Goal: Find contact information: Find contact information

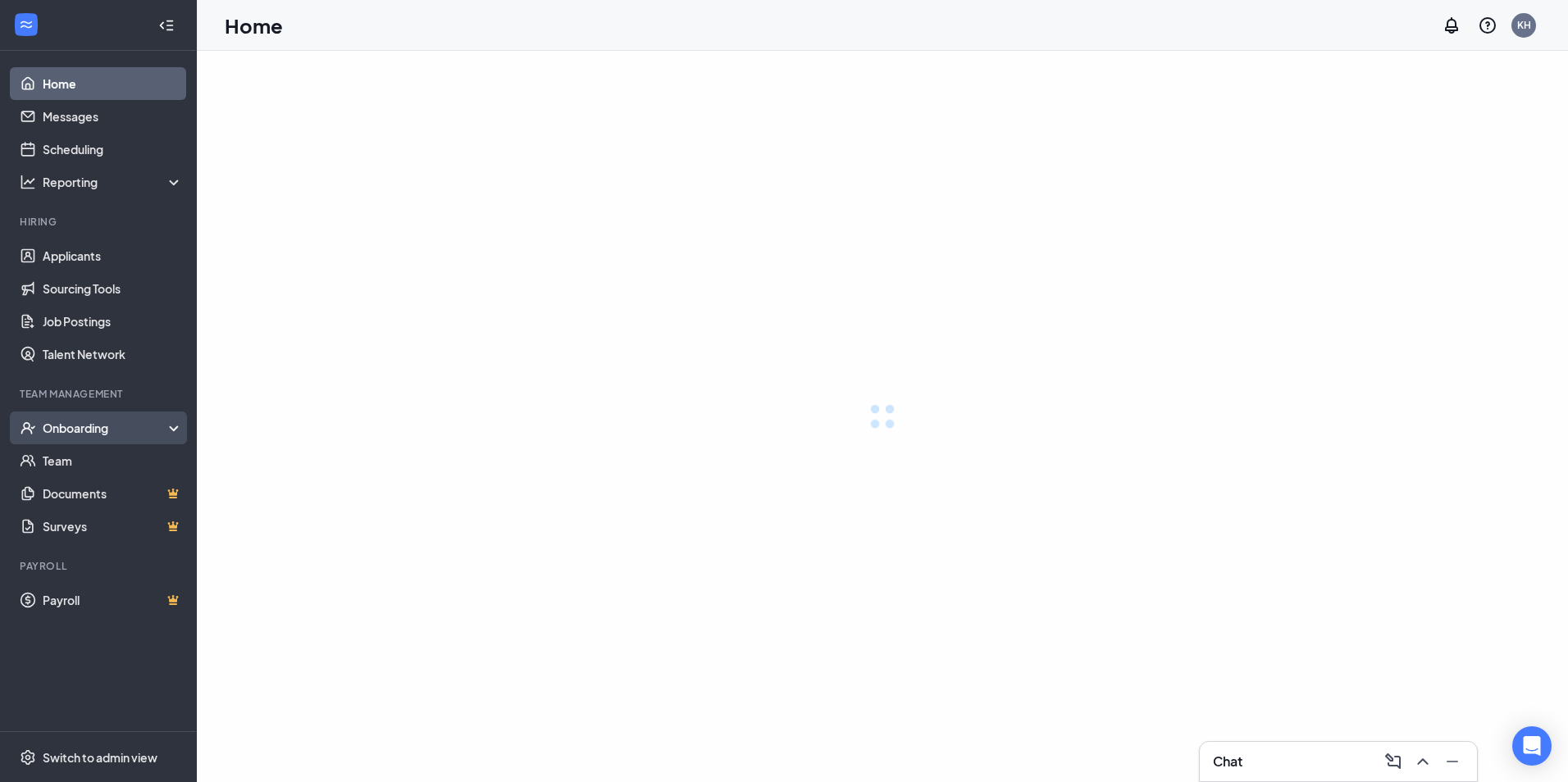
click at [94, 420] on div "Onboarding" at bounding box center [113, 428] width 141 height 17
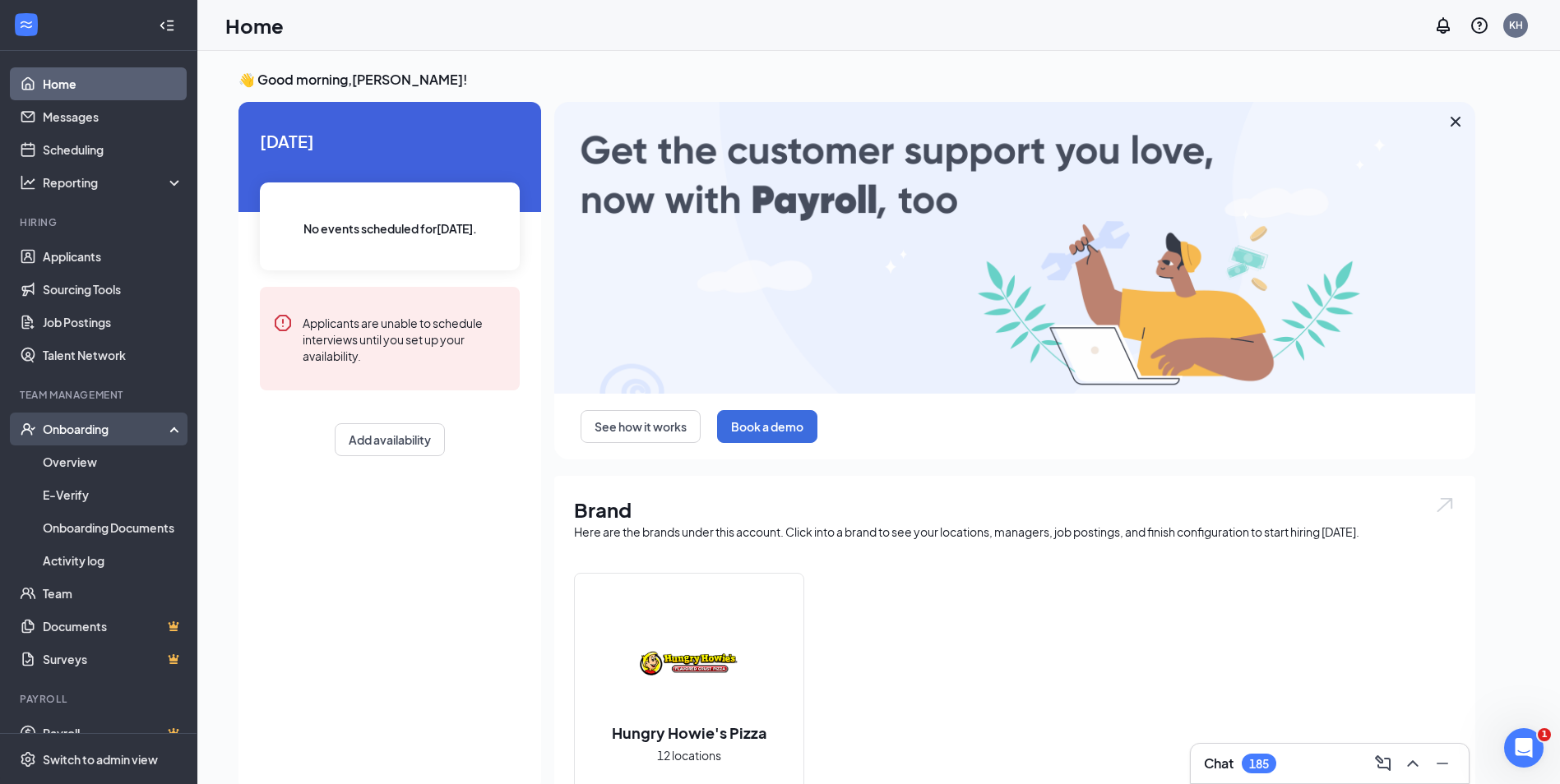
click at [105, 438] on div "Onboarding" at bounding box center [105, 429] width 126 height 17
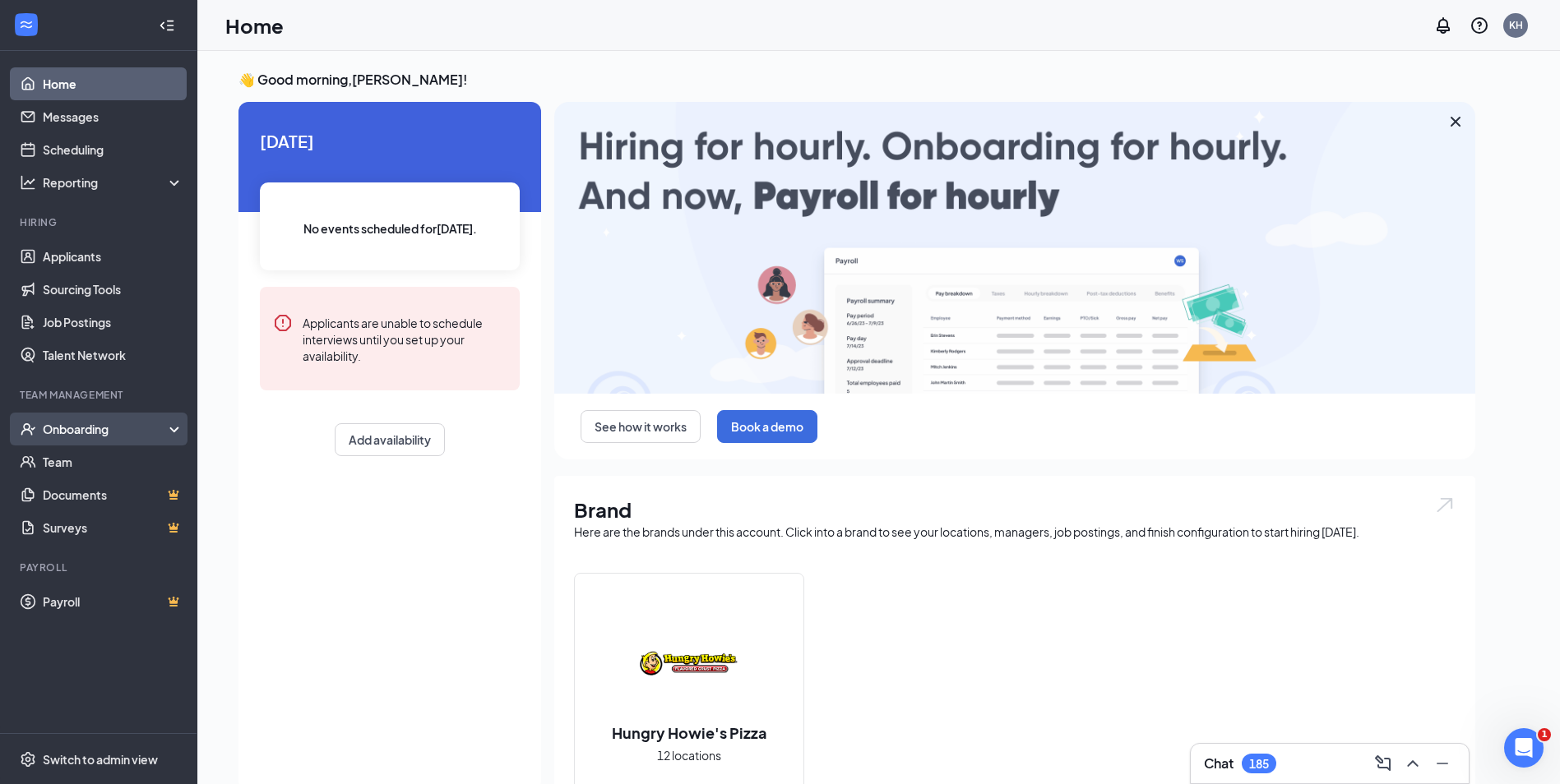
click at [105, 438] on div "Onboarding" at bounding box center [105, 429] width 126 height 17
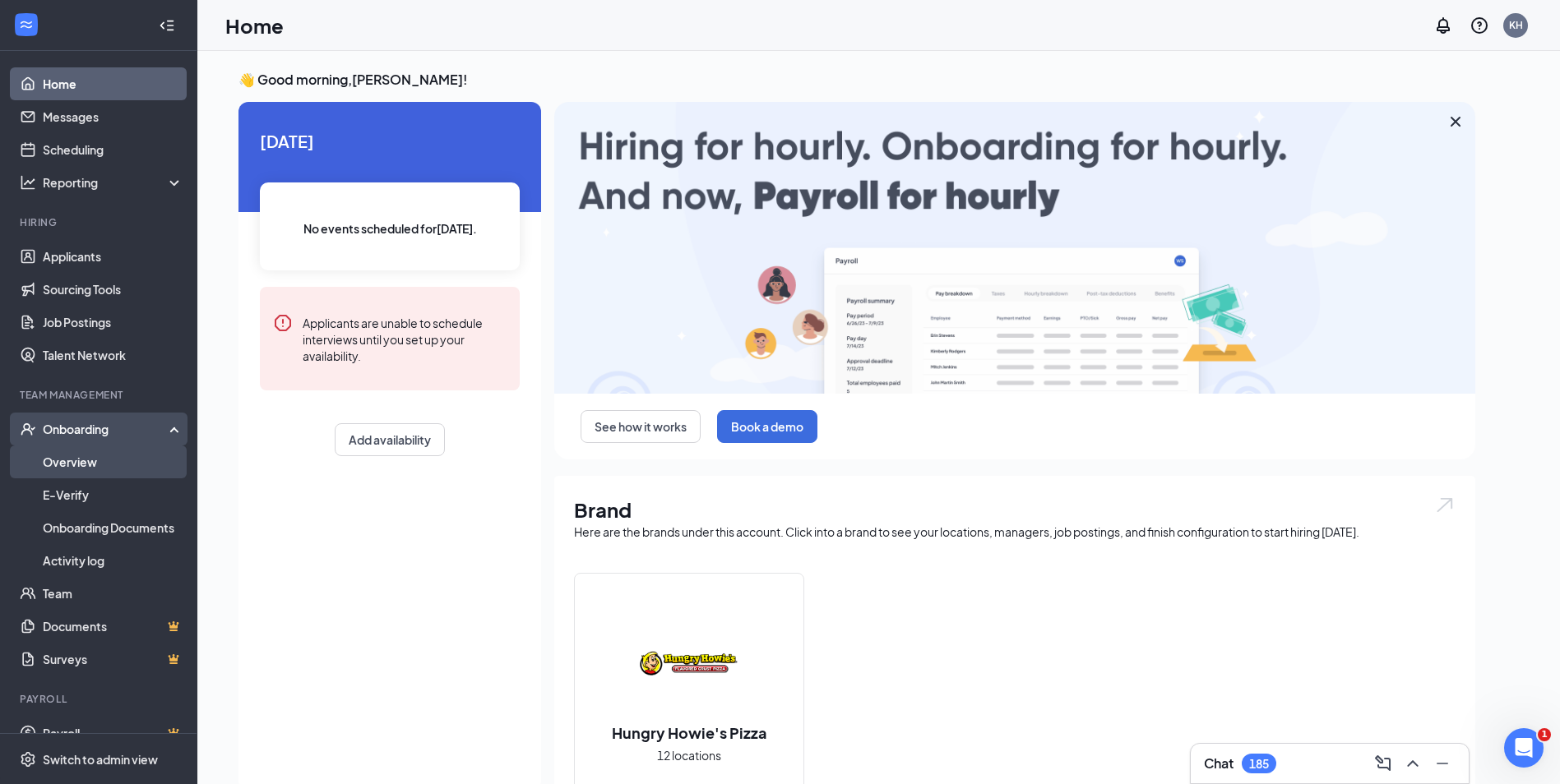
click at [105, 453] on link "Overview" at bounding box center [113, 462] width 141 height 33
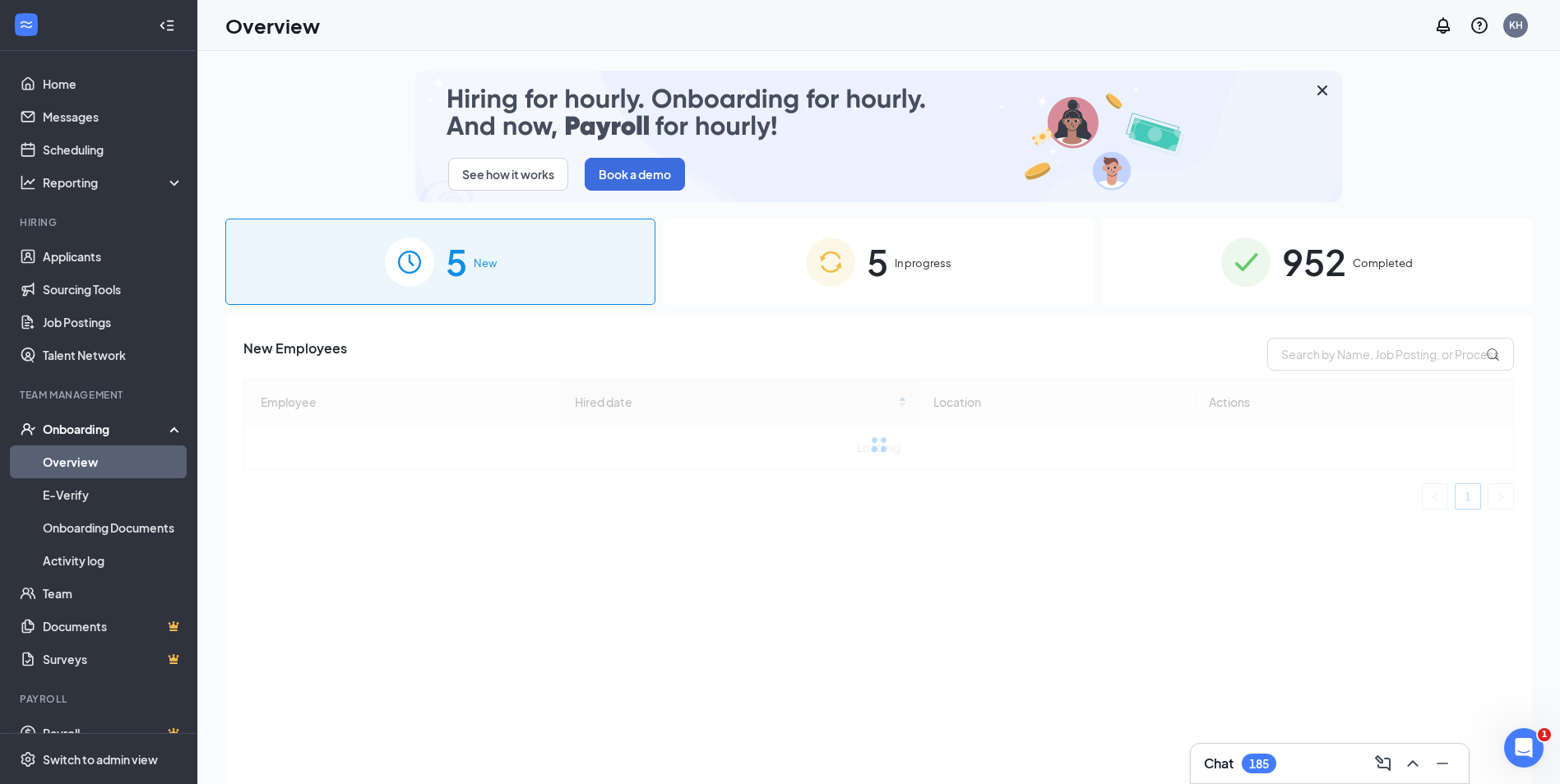
click at [1424, 253] on div "952 Completed" at bounding box center [1317, 261] width 430 height 86
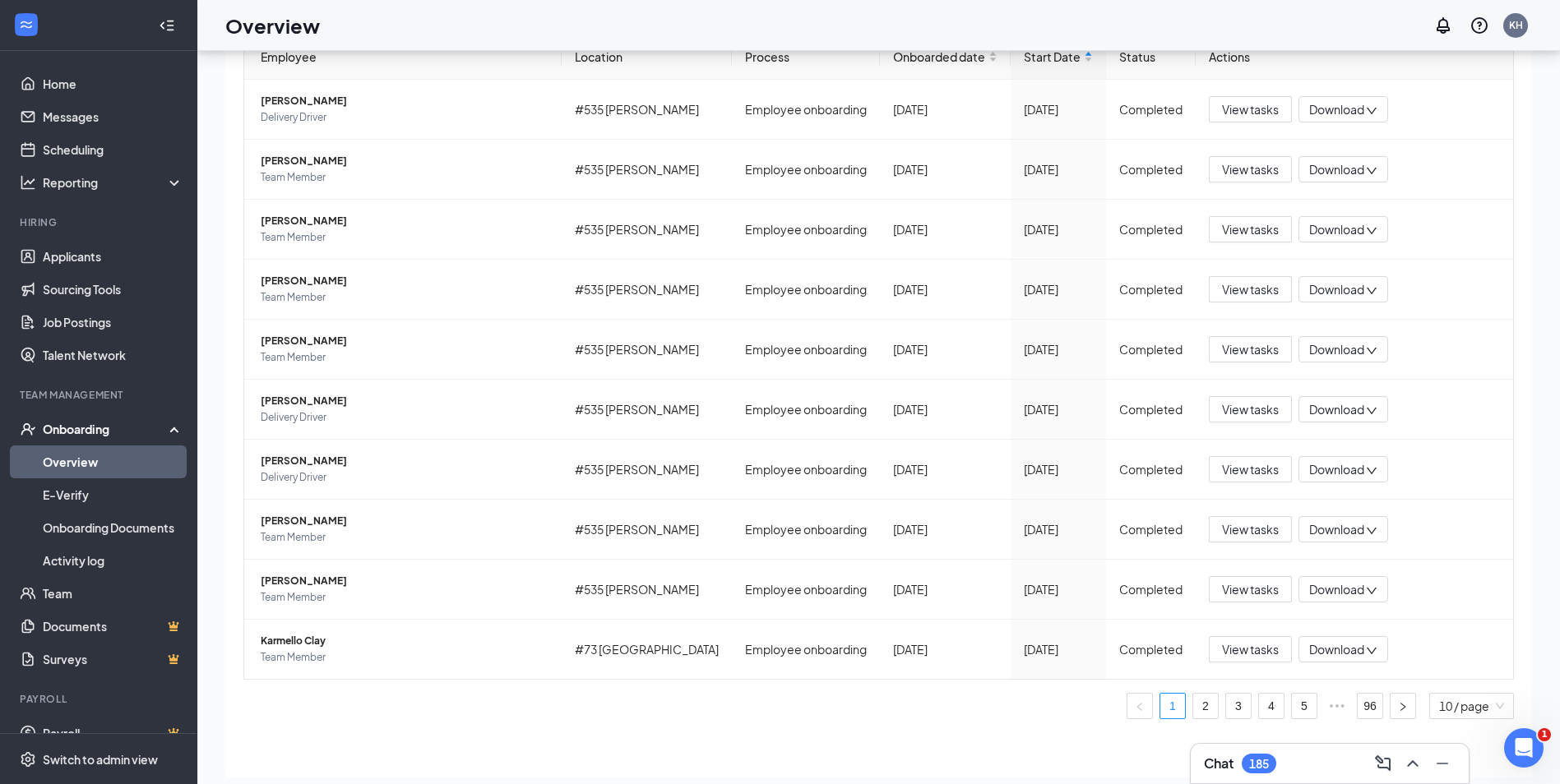
scroll to position [74, 0]
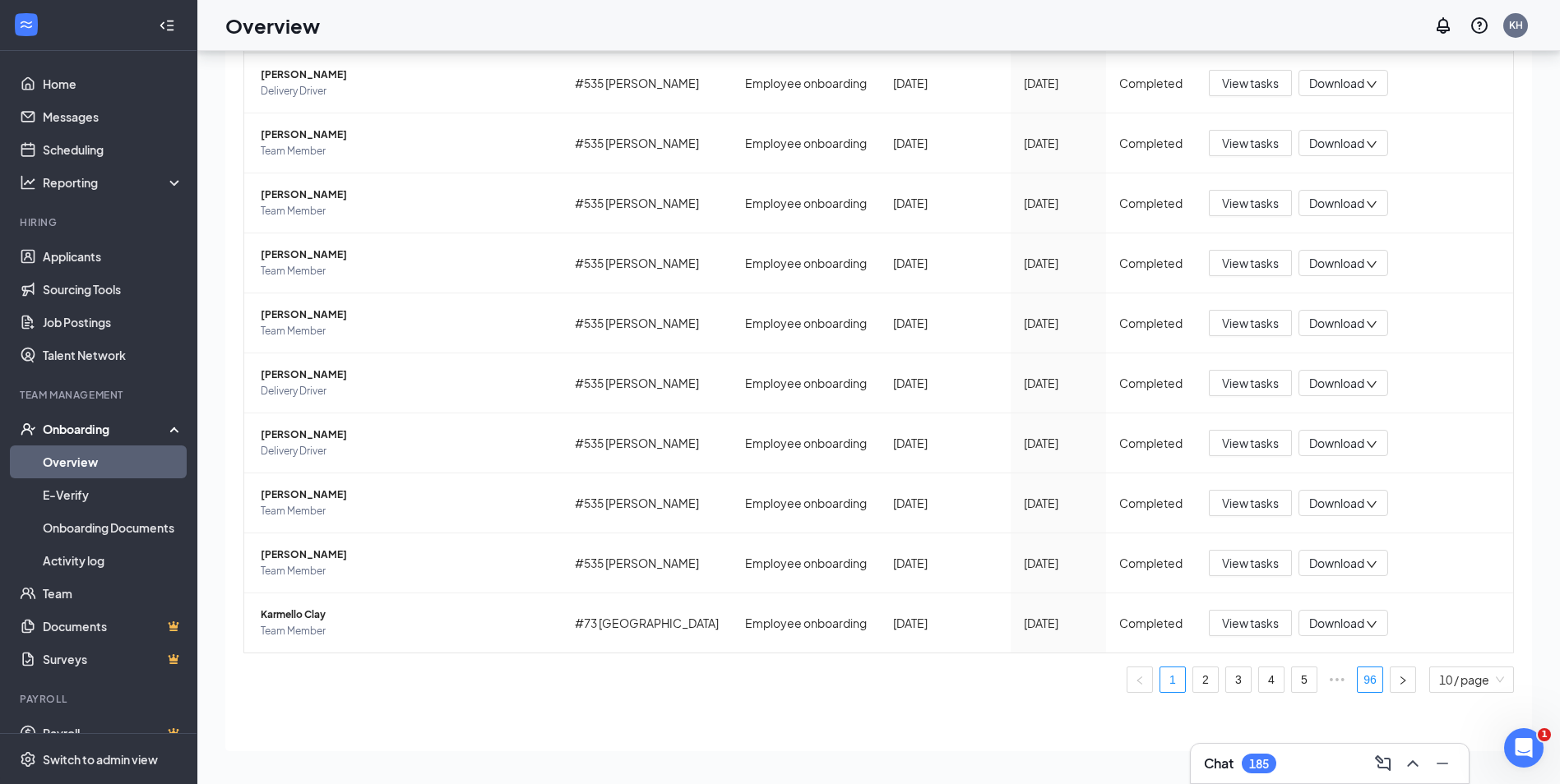
click at [1365, 688] on link "96" at bounding box center [1369, 679] width 24 height 24
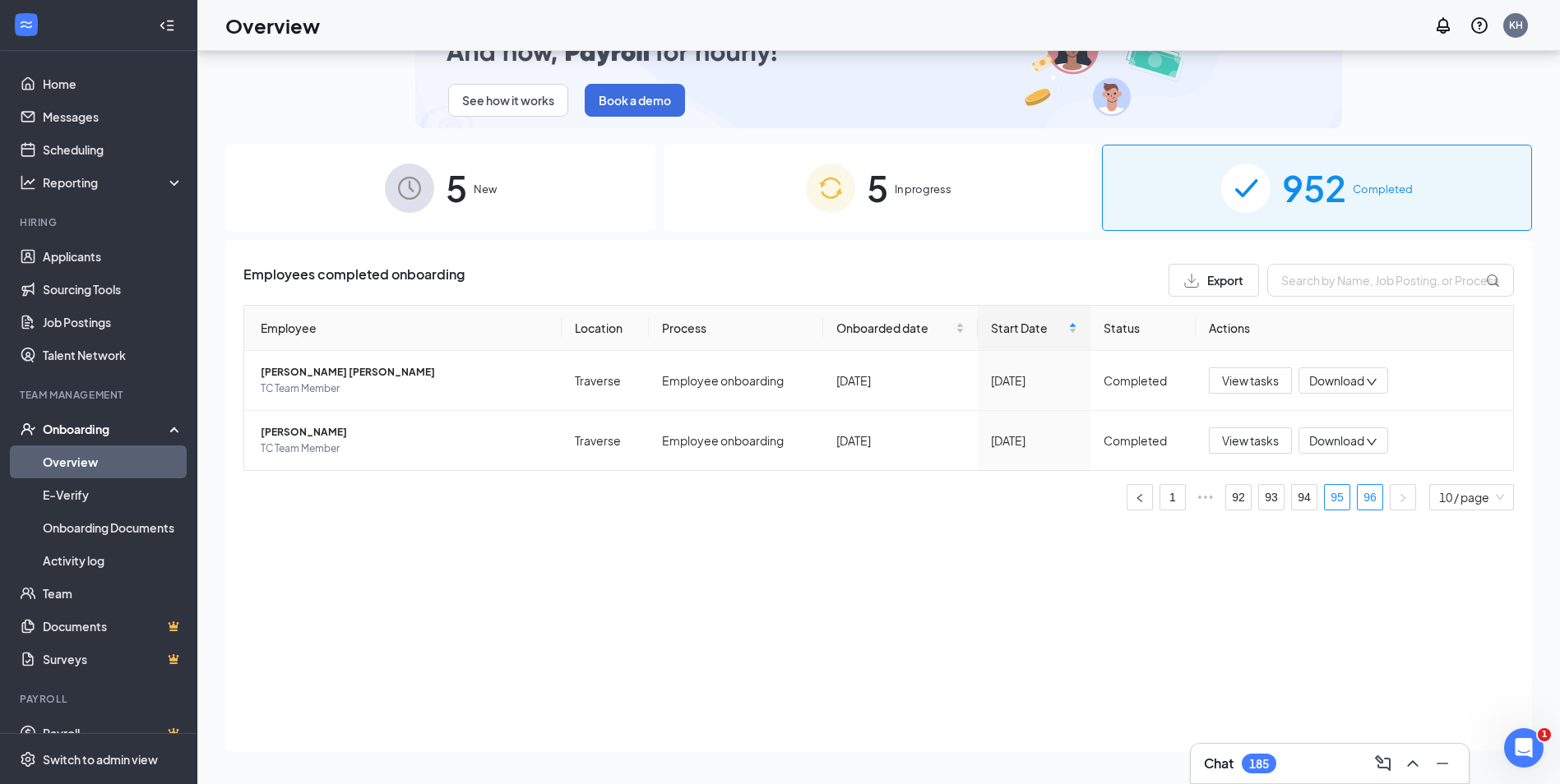
click at [1326, 498] on link "95" at bounding box center [1337, 497] width 24 height 24
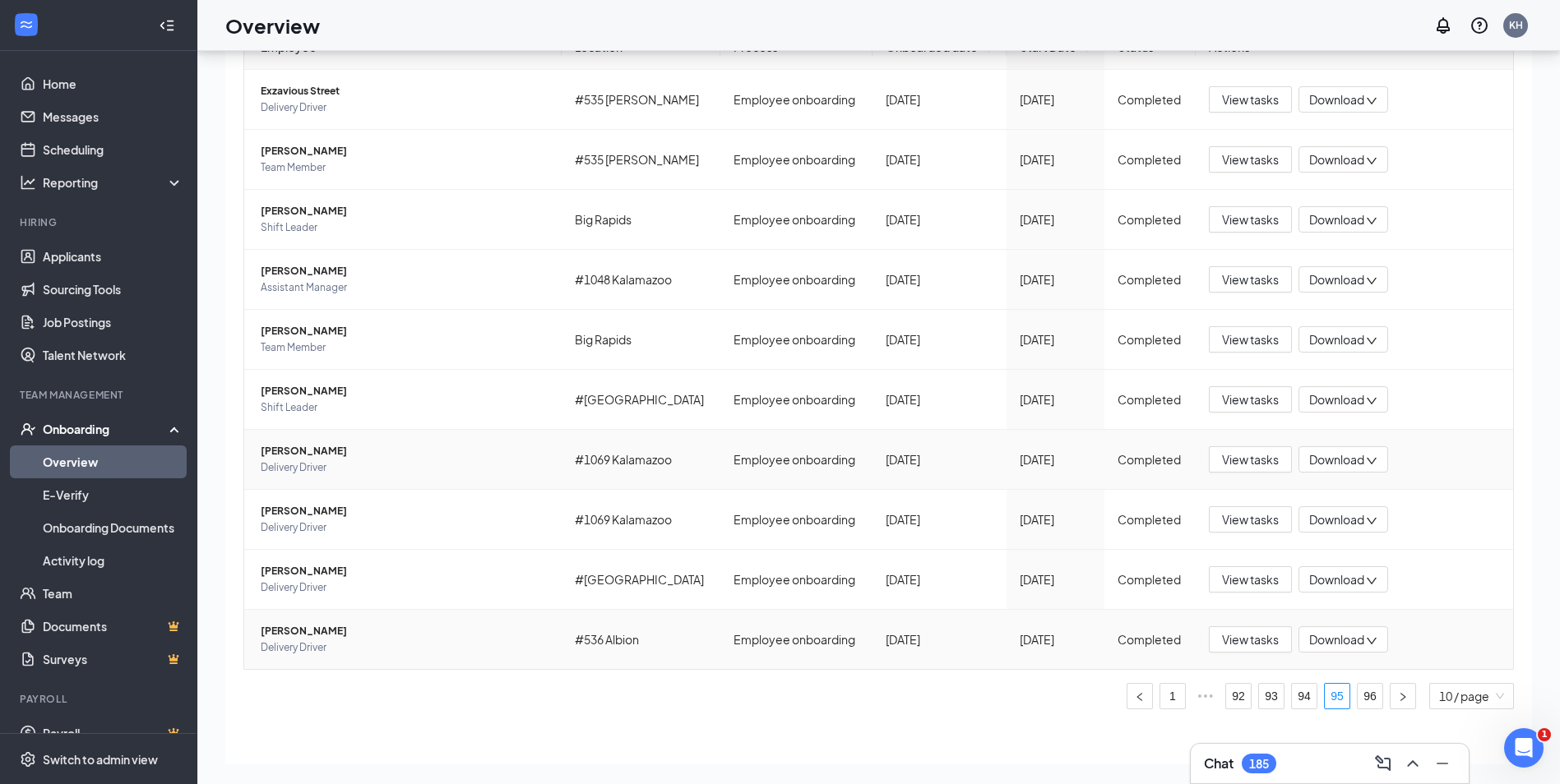
scroll to position [298, 0]
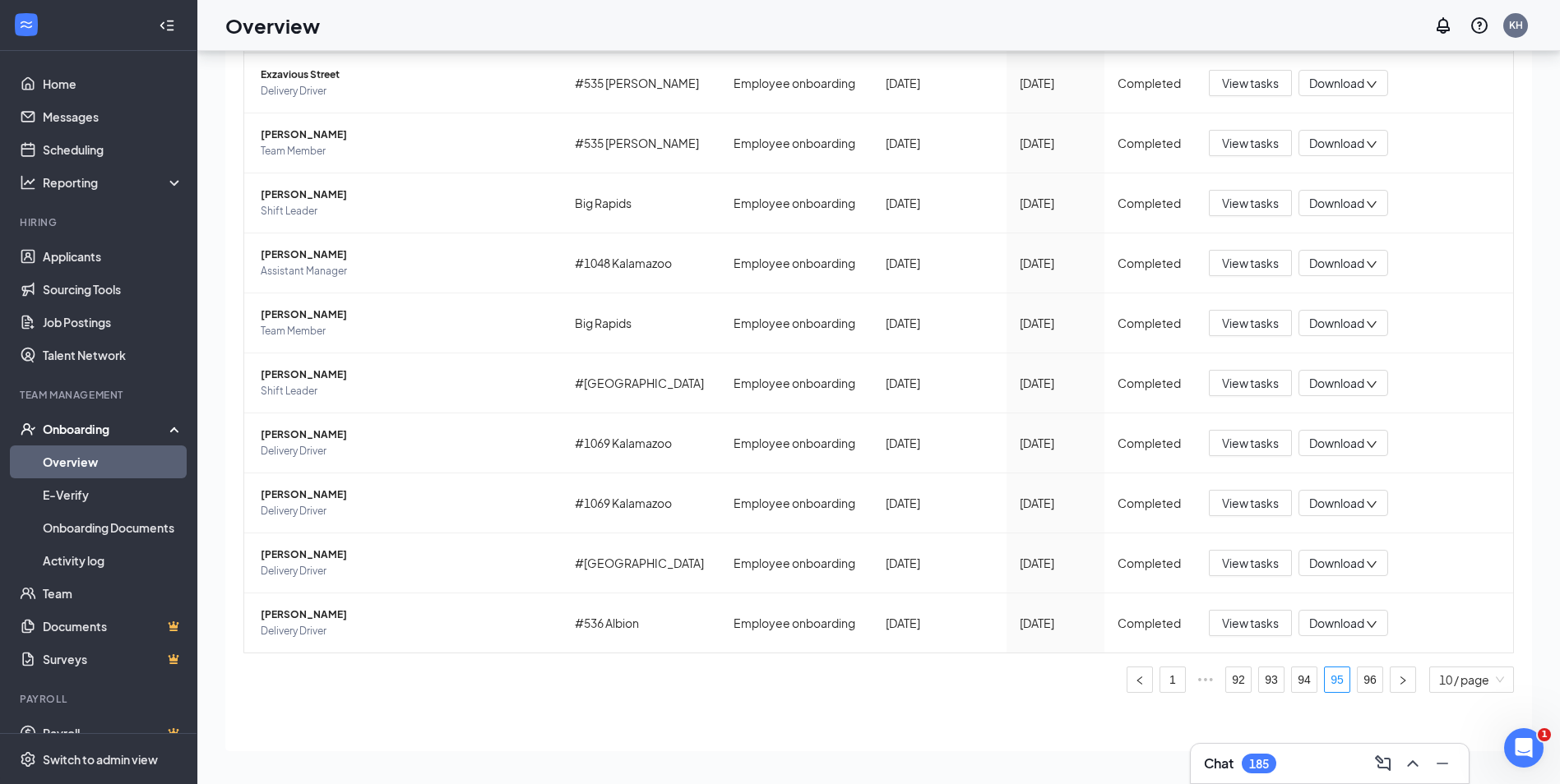
click at [1304, 681] on ul "1 ••• 92 93 94 95 96 10 / page" at bounding box center [879, 679] width 1270 height 26
click at [1299, 681] on link "94" at bounding box center [1304, 679] width 24 height 24
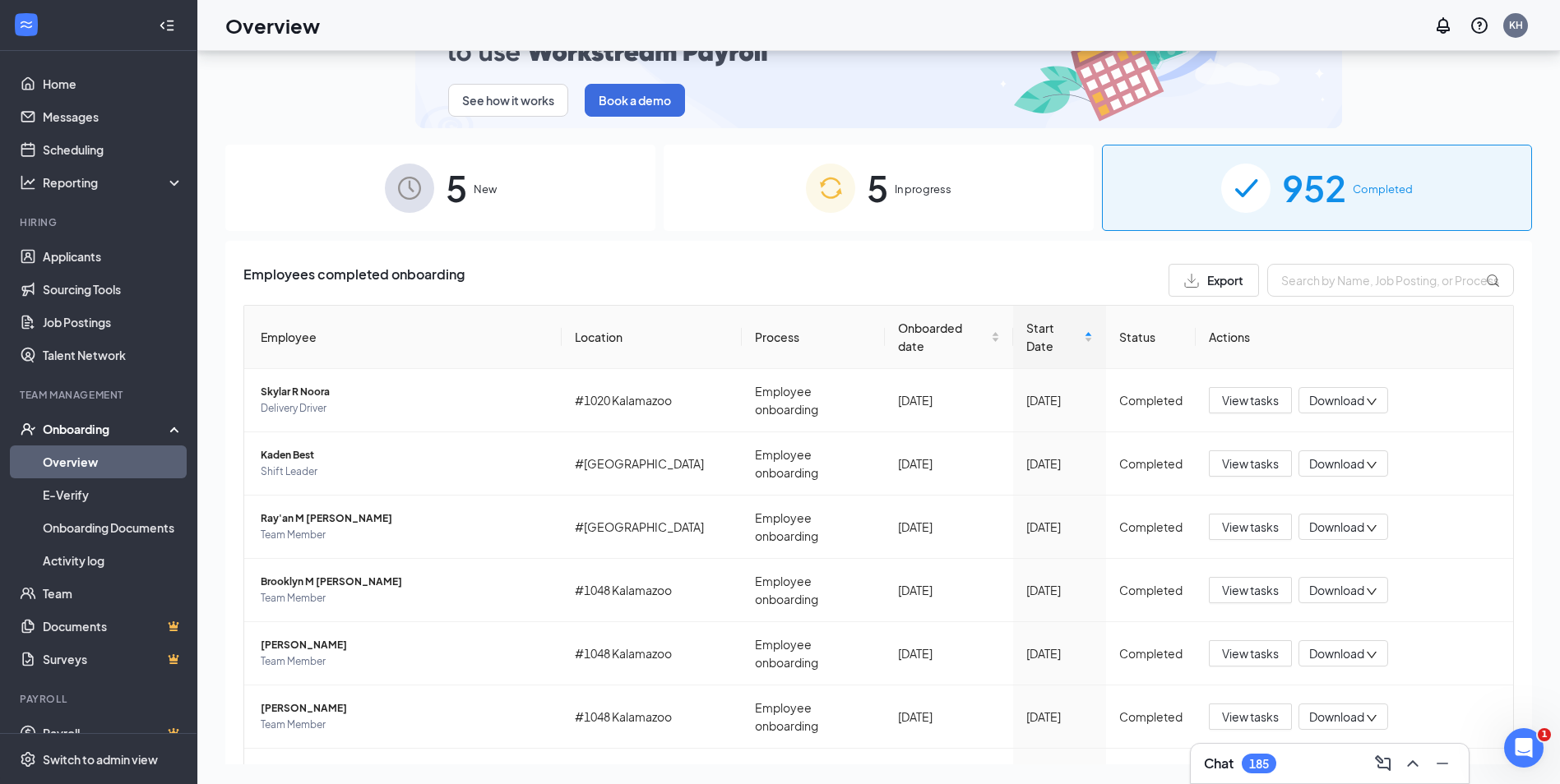
click at [977, 203] on div "5 In progress" at bounding box center [879, 187] width 430 height 86
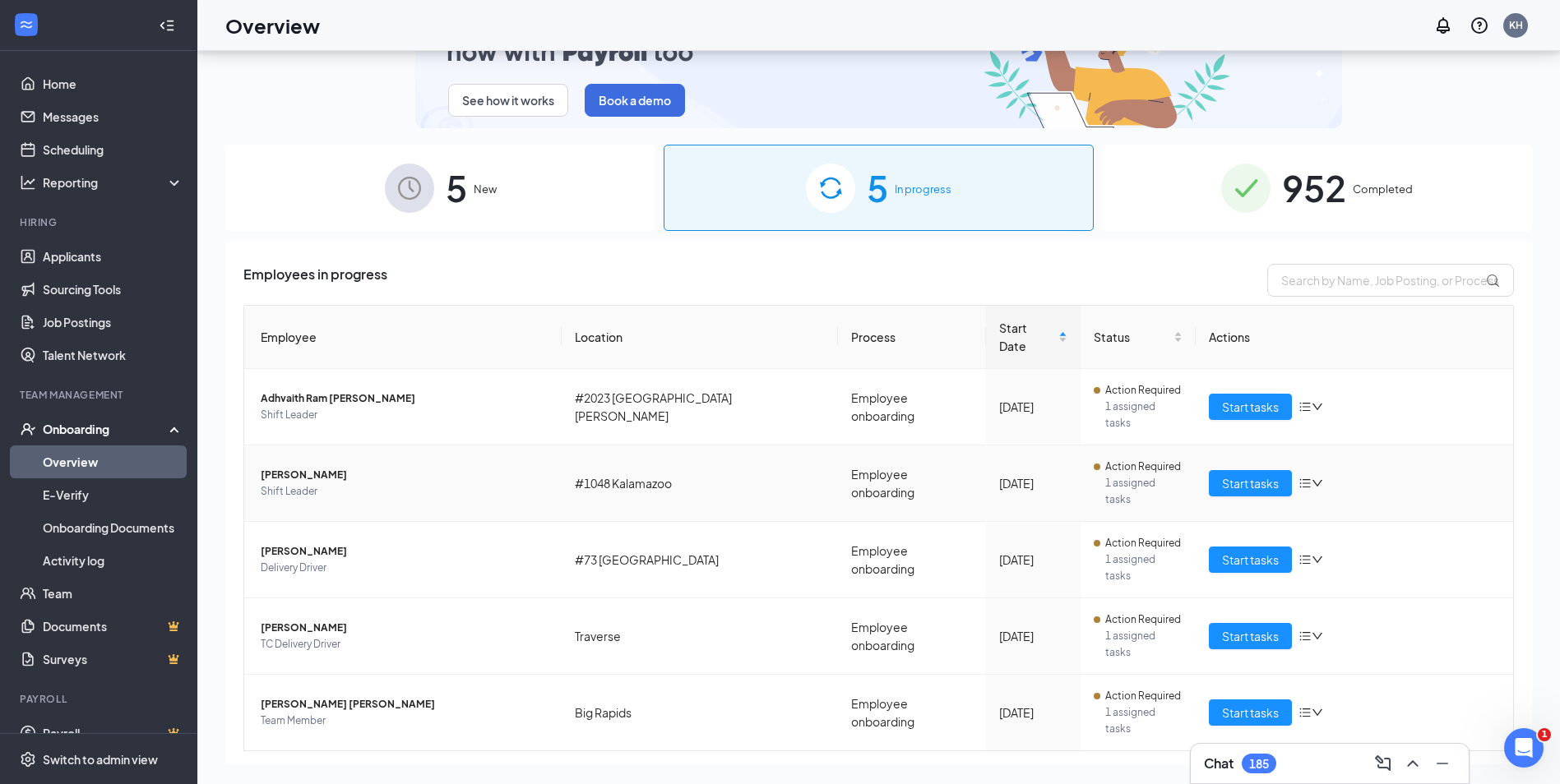
click at [296, 467] on span "[PERSON_NAME]" at bounding box center [404, 475] width 288 height 17
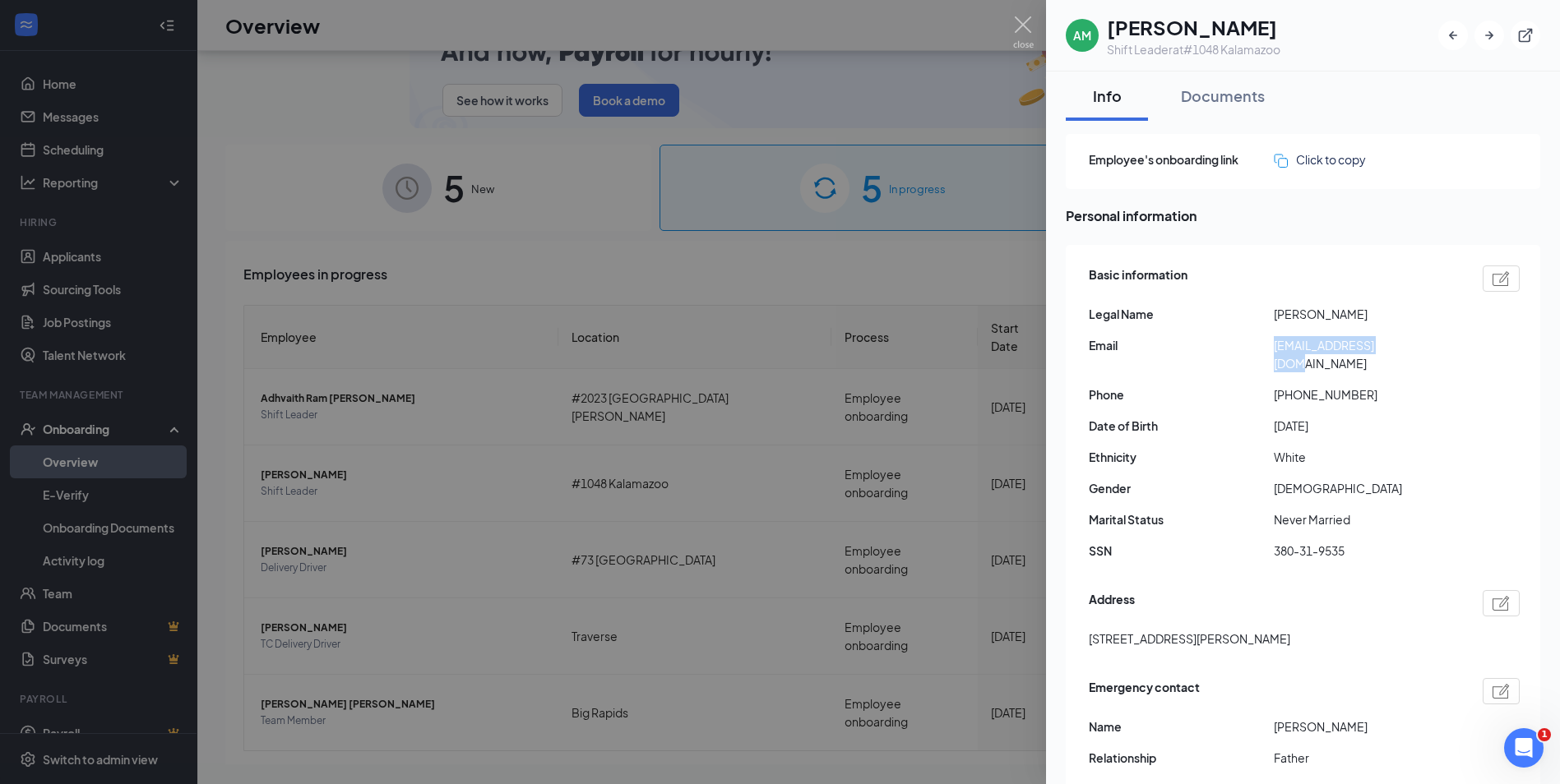
drag, startPoint x: 1404, startPoint y: 344, endPoint x: 1263, endPoint y: 354, distance: 141.4
click at [1263, 354] on div "Email [EMAIL_ADDRESS][DOMAIN_NAME]" at bounding box center [1304, 354] width 431 height 36
drag, startPoint x: 1263, startPoint y: 354, endPoint x: 1331, endPoint y: 349, distance: 68.2
copy div "[EMAIL_ADDRESS][DOMAIN_NAME]"
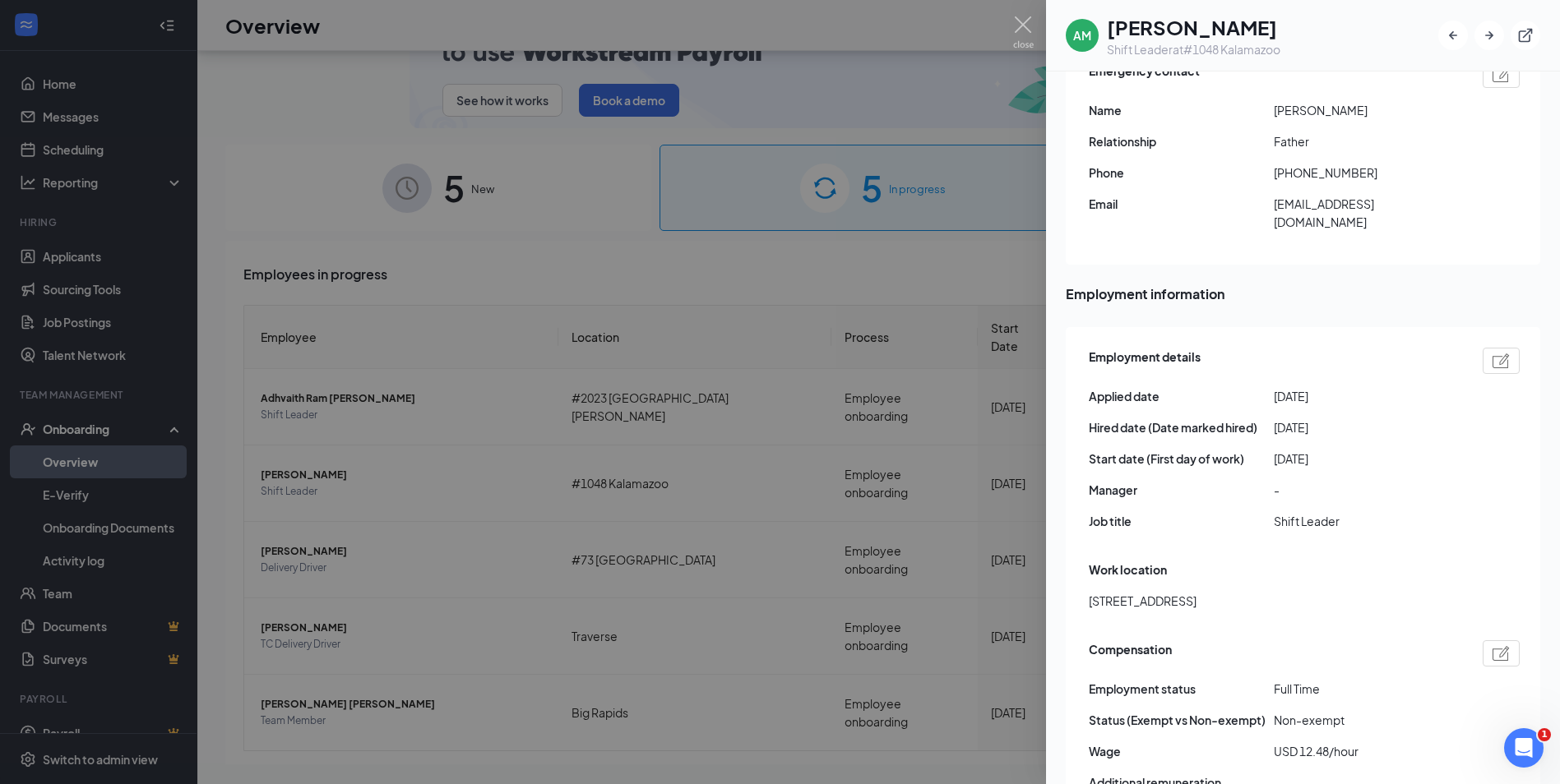
scroll to position [387, 0]
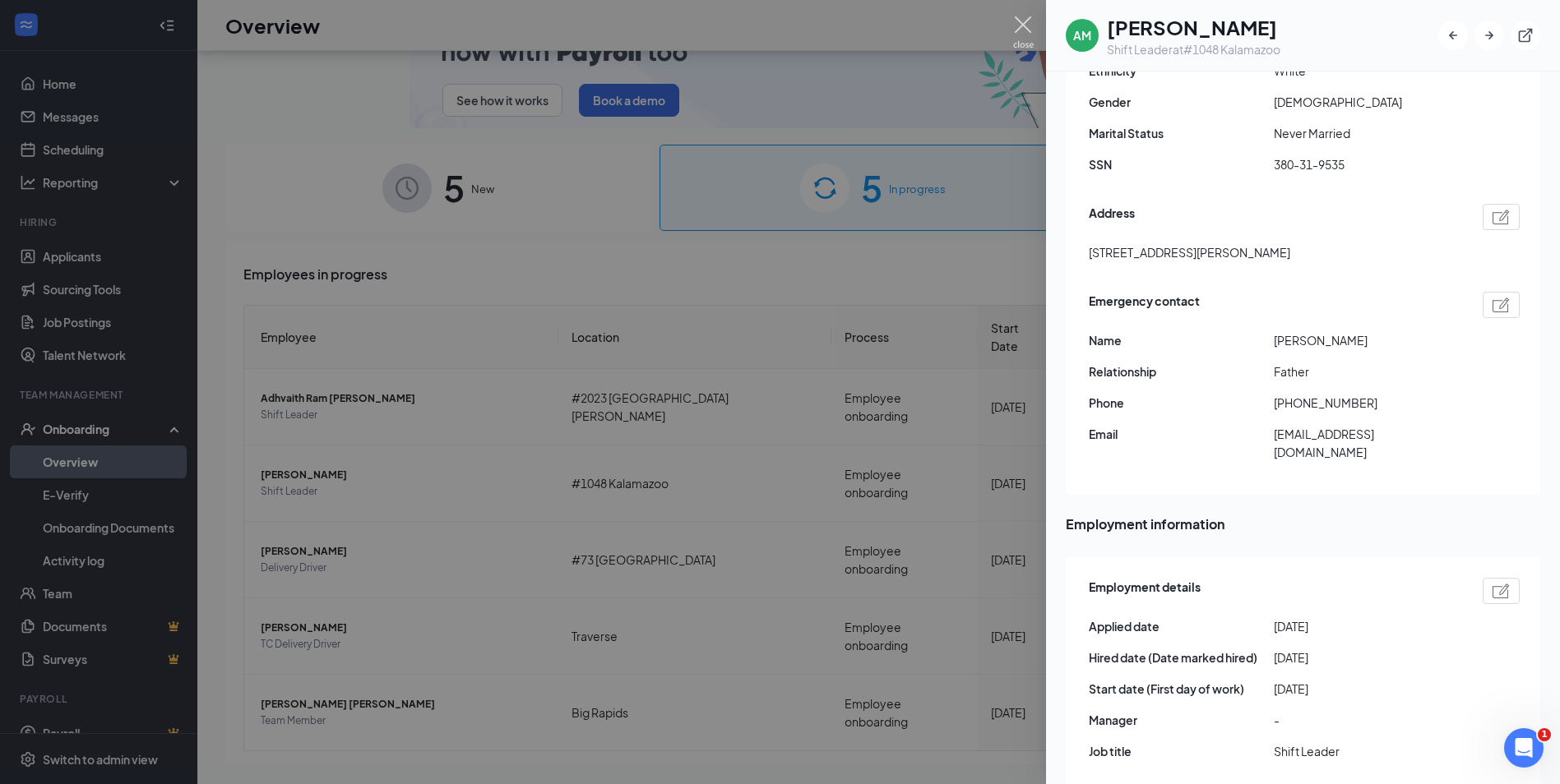
click at [1025, 26] on img at bounding box center [1023, 33] width 21 height 32
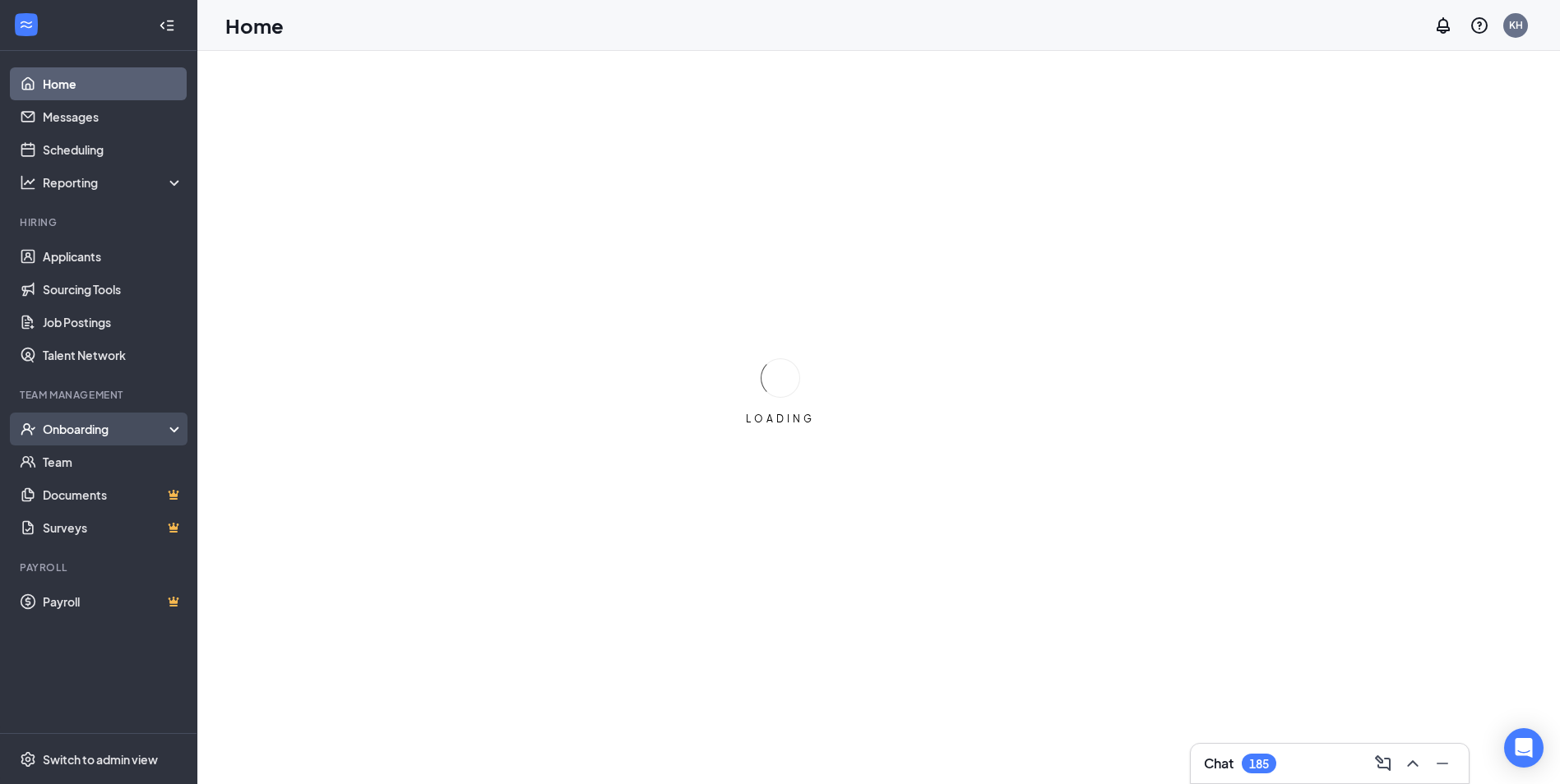
click at [95, 419] on div "Onboarding" at bounding box center [99, 428] width 198 height 33
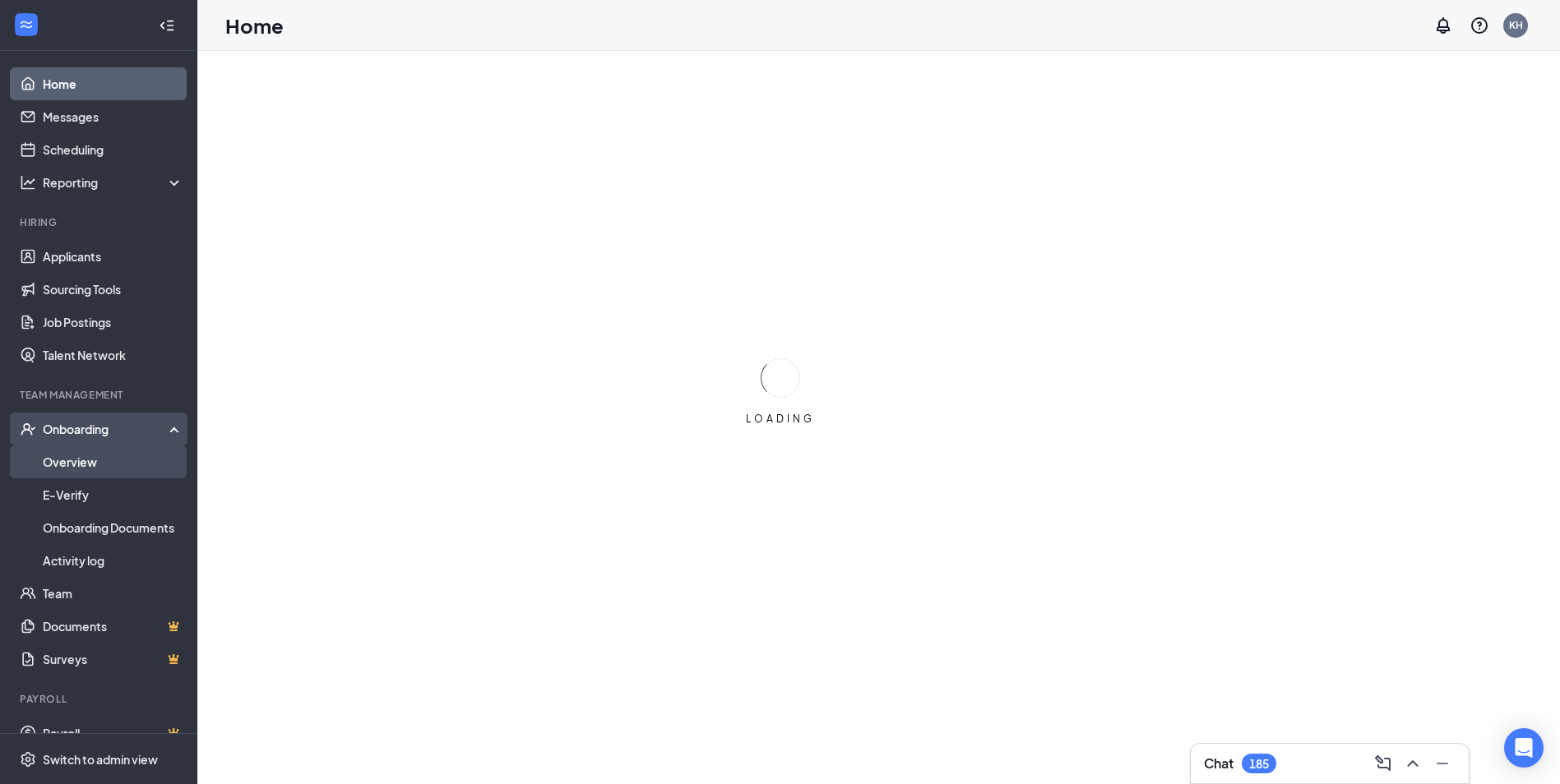
click at [97, 451] on link "Overview" at bounding box center [113, 462] width 141 height 33
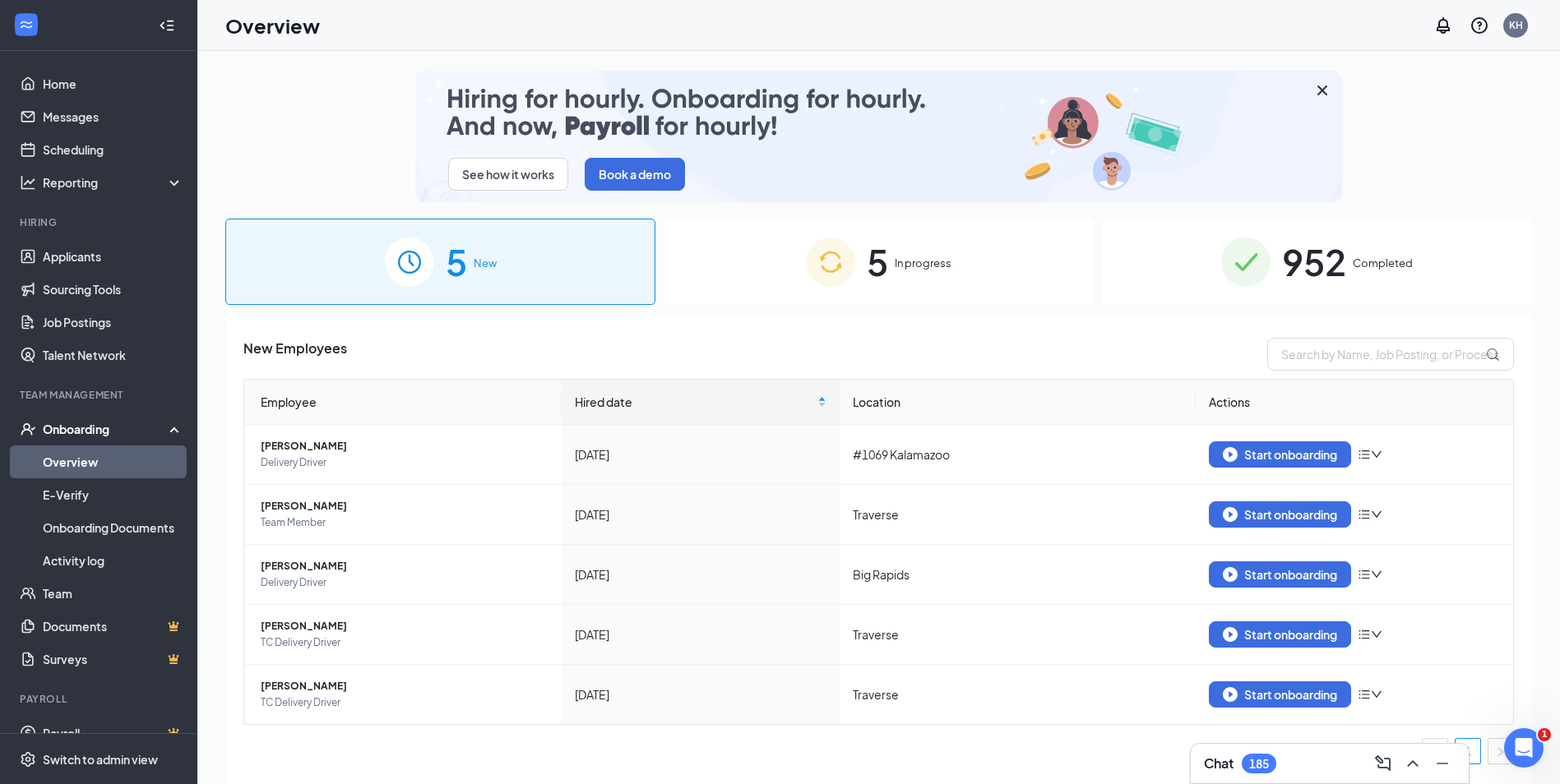
click at [981, 286] on div "5 In progress" at bounding box center [879, 261] width 430 height 86
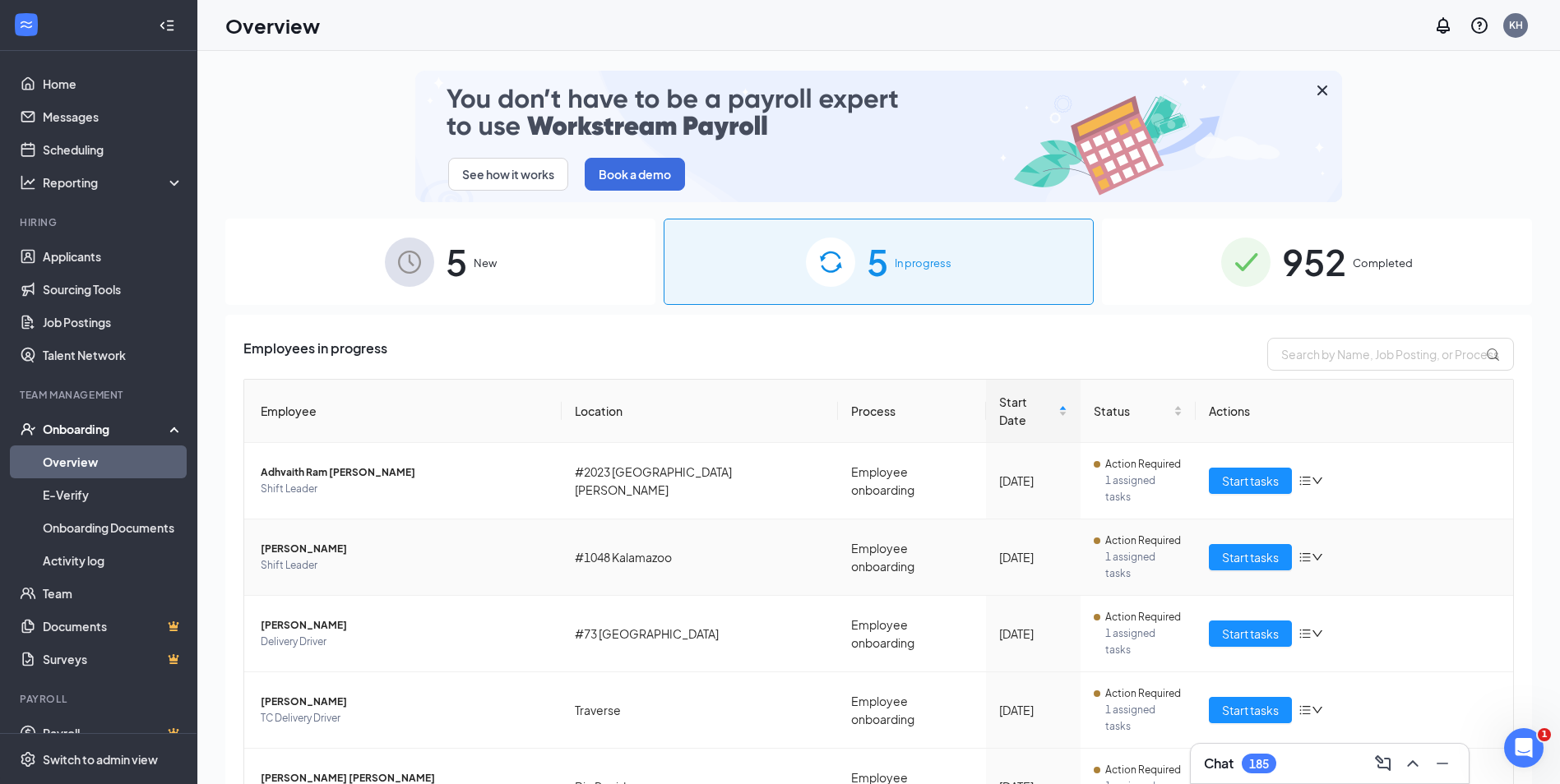
click at [331, 520] on td "Ainsley Markham Shift Leader" at bounding box center [403, 557] width 317 height 76
click at [330, 541] on span "[PERSON_NAME]" at bounding box center [404, 549] width 288 height 17
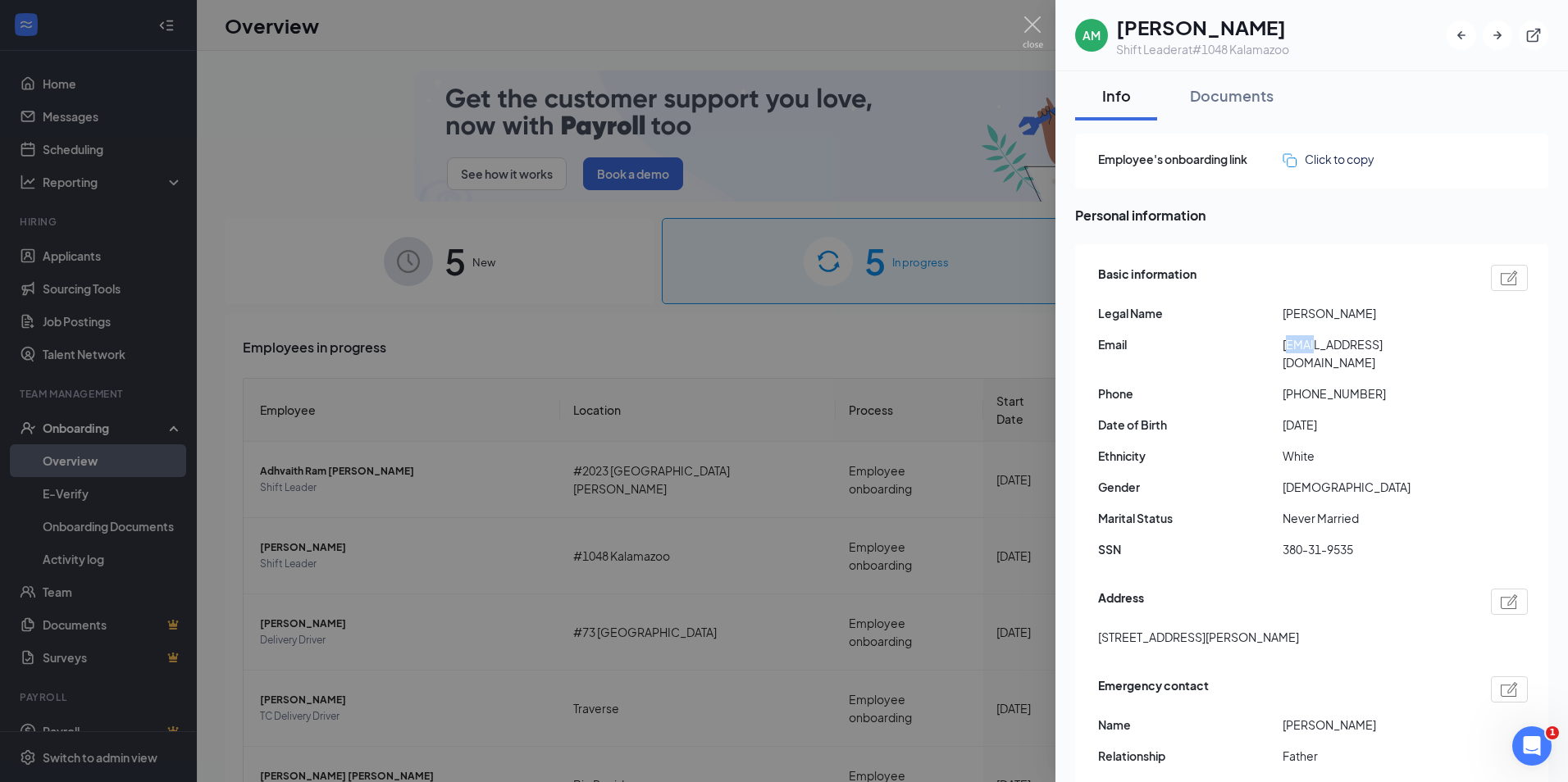
drag, startPoint x: 1287, startPoint y: 346, endPoint x: 1315, endPoint y: 340, distance: 28.6
click at [1315, 340] on span "[EMAIL_ADDRESS][DOMAIN_NAME]" at bounding box center [1374, 353] width 184 height 36
drag, startPoint x: 1315, startPoint y: 340, endPoint x: 1283, endPoint y: 345, distance: 32.4
click at [1283, 345] on span "[EMAIL_ADDRESS][DOMAIN_NAME]" at bounding box center [1374, 353] width 184 height 36
drag, startPoint x: 1283, startPoint y: 346, endPoint x: 1404, endPoint y: 333, distance: 121.7
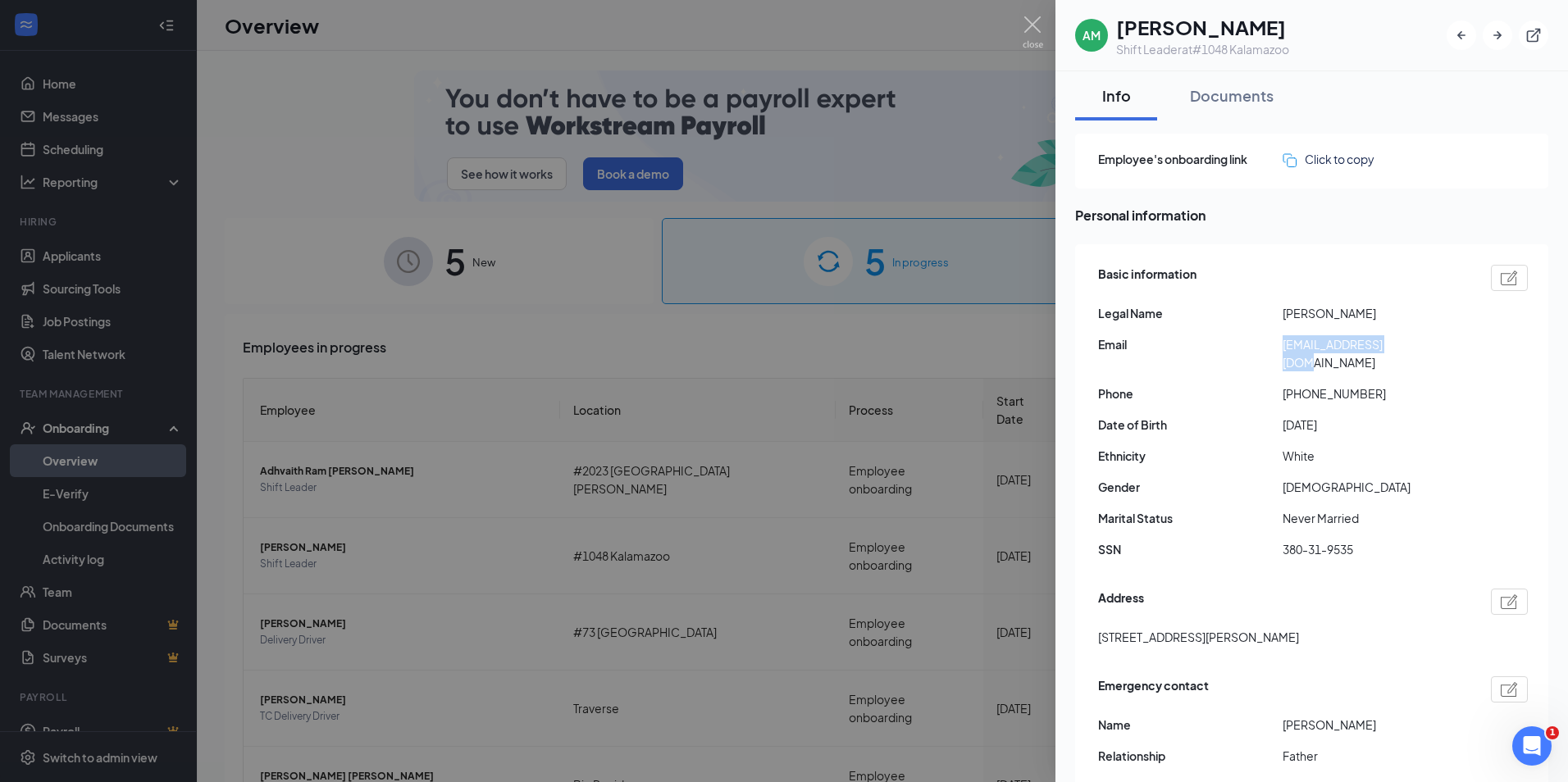
click at [1404, 333] on div "Basic information Legal Name Ainsley Markham Email peepsquid@gmail.com Phone +1…" at bounding box center [1313, 416] width 430 height 310
drag, startPoint x: 1404, startPoint y: 333, endPoint x: 1387, endPoint y: 338, distance: 17.7
copy span "[EMAIL_ADDRESS][DOMAIN_NAME]"
click at [698, 376] on div at bounding box center [784, 391] width 1568 height 782
